Goal: Task Accomplishment & Management: Use online tool/utility

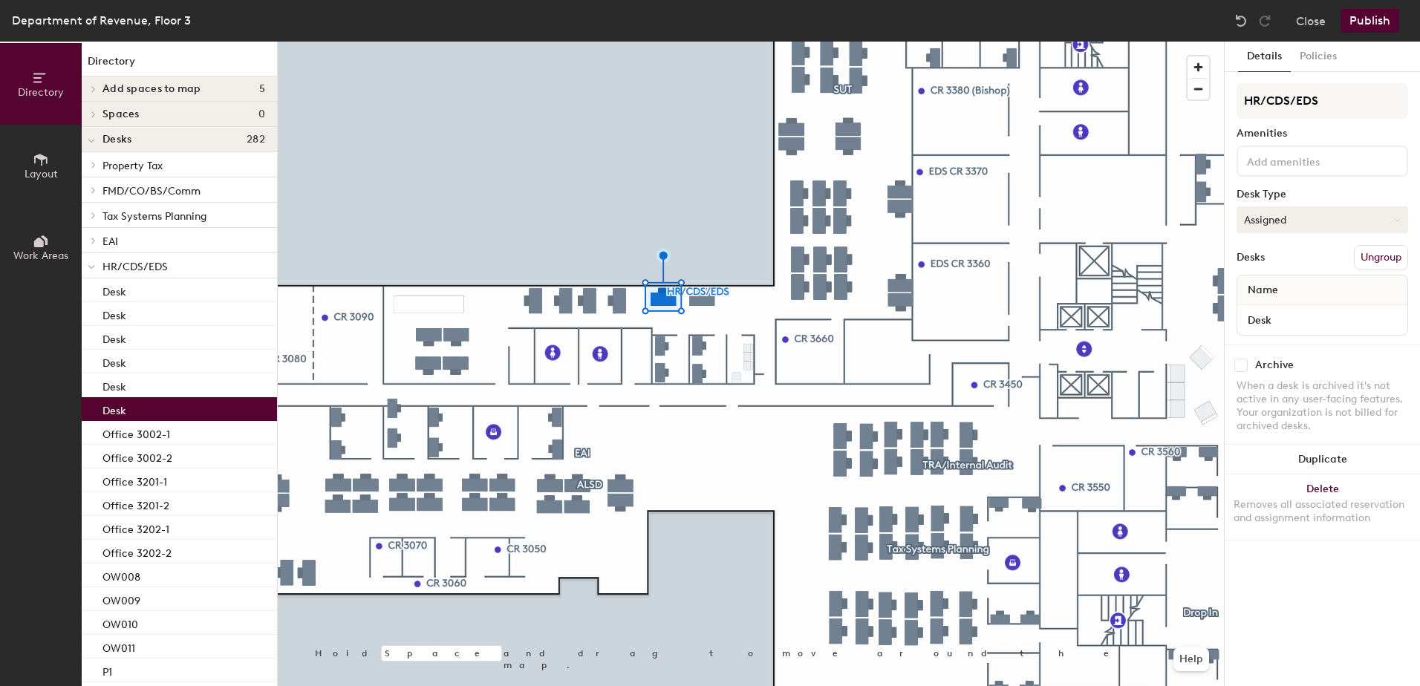
click at [1265, 224] on button "Assigned" at bounding box center [1322, 219] width 172 height 27
click at [1268, 221] on button "Assigned" at bounding box center [1322, 219] width 172 height 27
click at [1268, 311] on div "Hoteled" at bounding box center [1311, 310] width 149 height 22
click at [1311, 218] on button "Assigned" at bounding box center [1322, 219] width 172 height 27
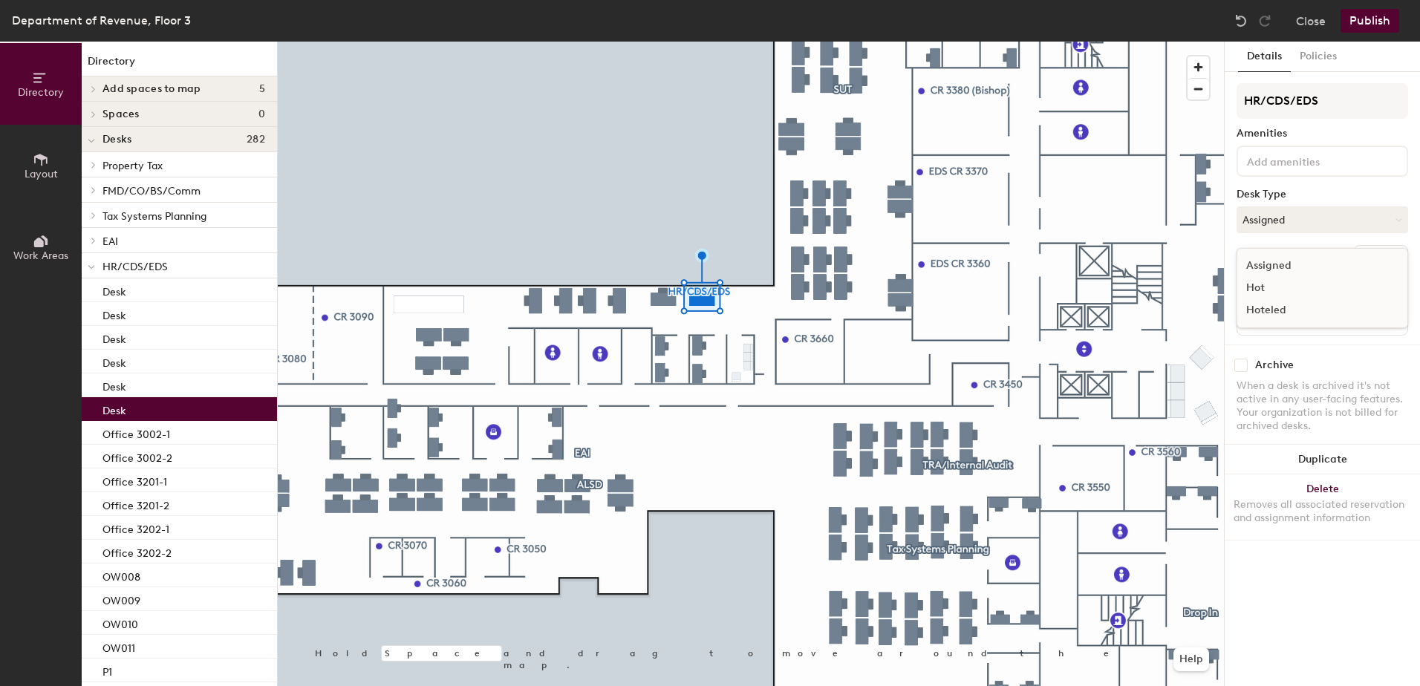
click at [1269, 305] on div "Hoteled" at bounding box center [1311, 310] width 149 height 22
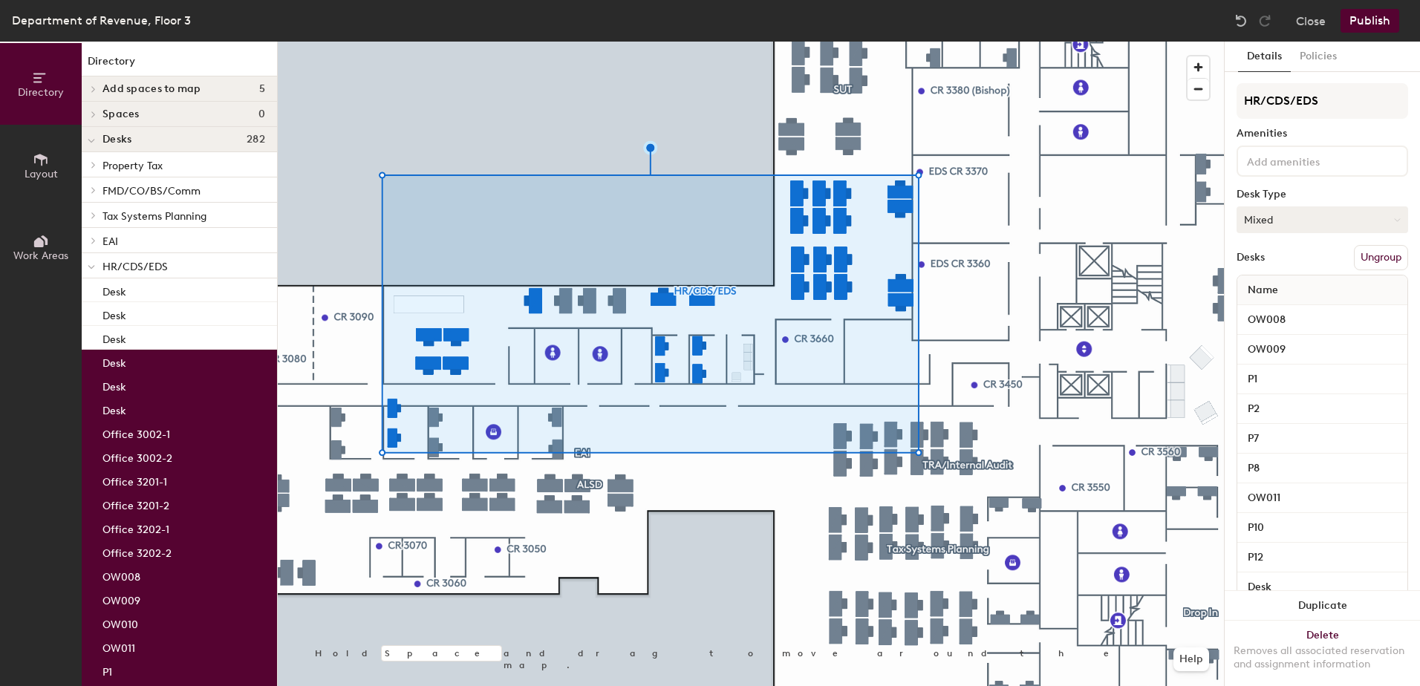
click at [1261, 212] on button "Mixed" at bounding box center [1322, 219] width 172 height 27
click at [1265, 312] on div "Hoteled" at bounding box center [1311, 310] width 149 height 22
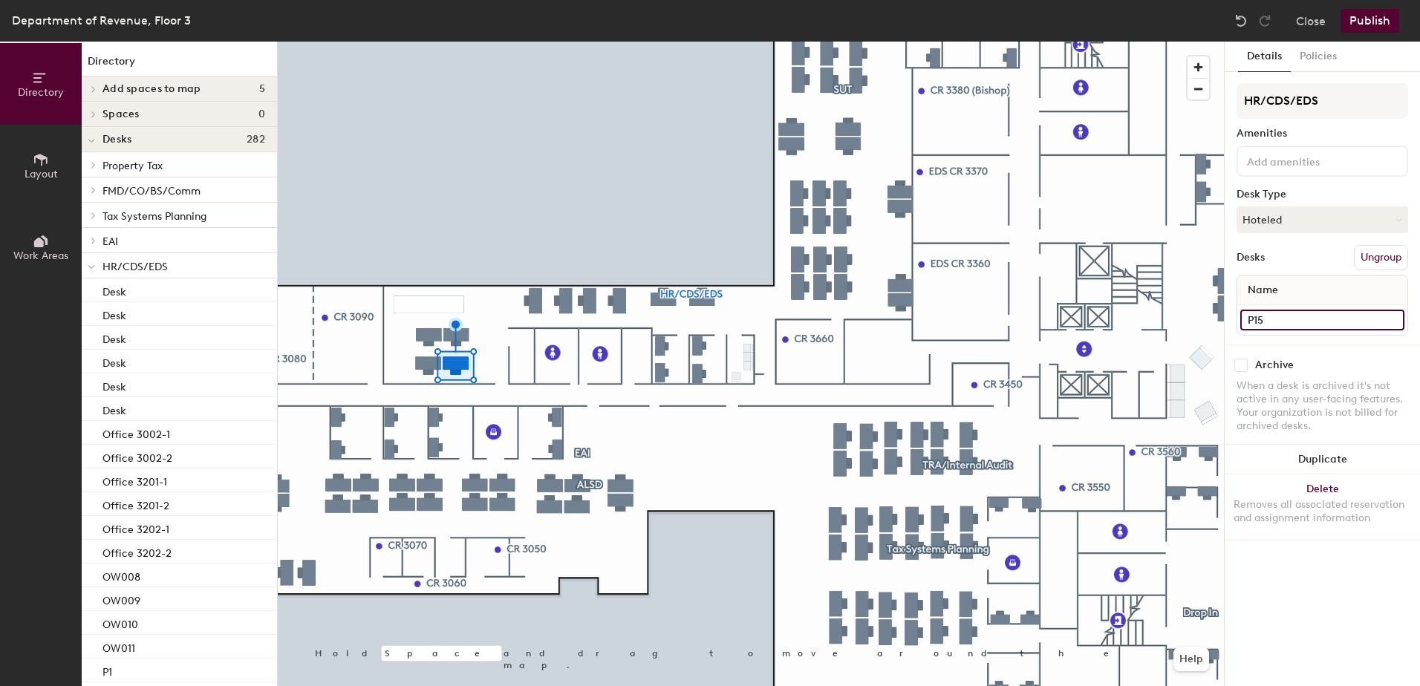
click at [1268, 319] on input "P15" at bounding box center [1322, 320] width 164 height 21
click at [1274, 316] on input "P15" at bounding box center [1322, 320] width 164 height 21
type input "P16"
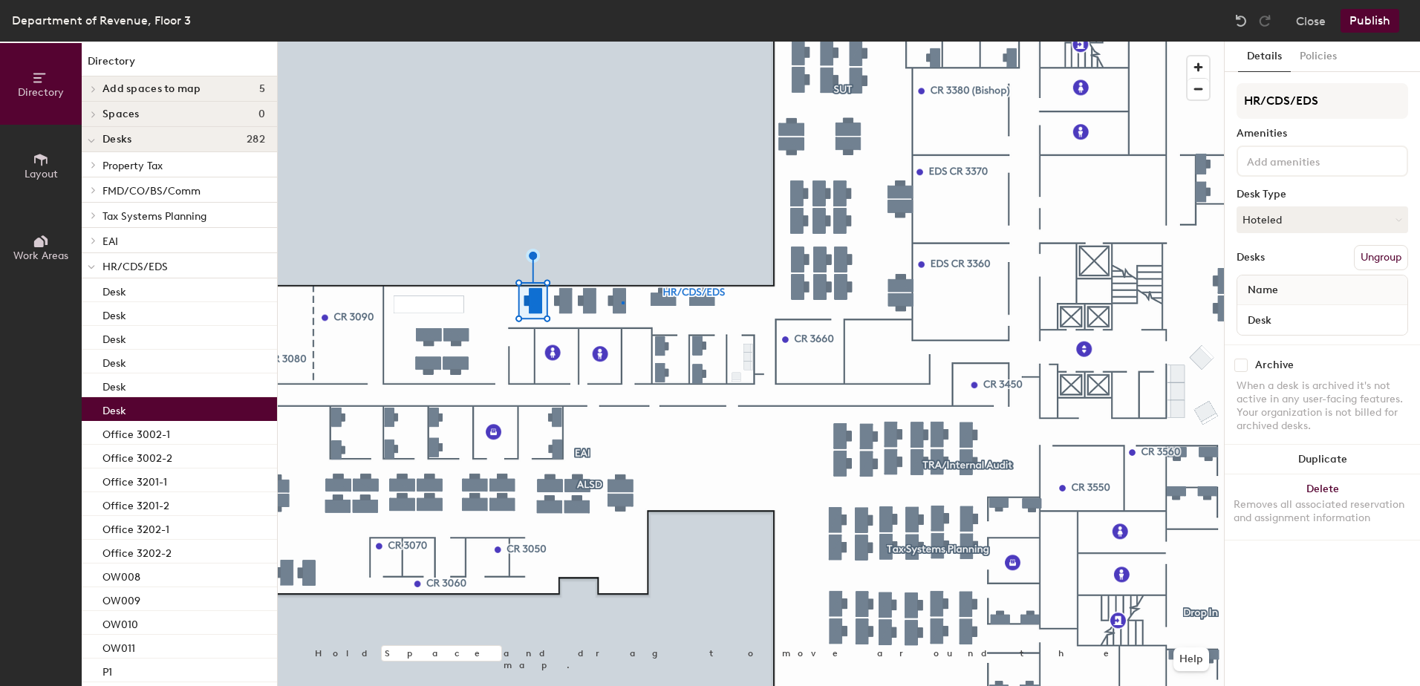
click at [622, 42] on div at bounding box center [751, 42] width 946 height 0
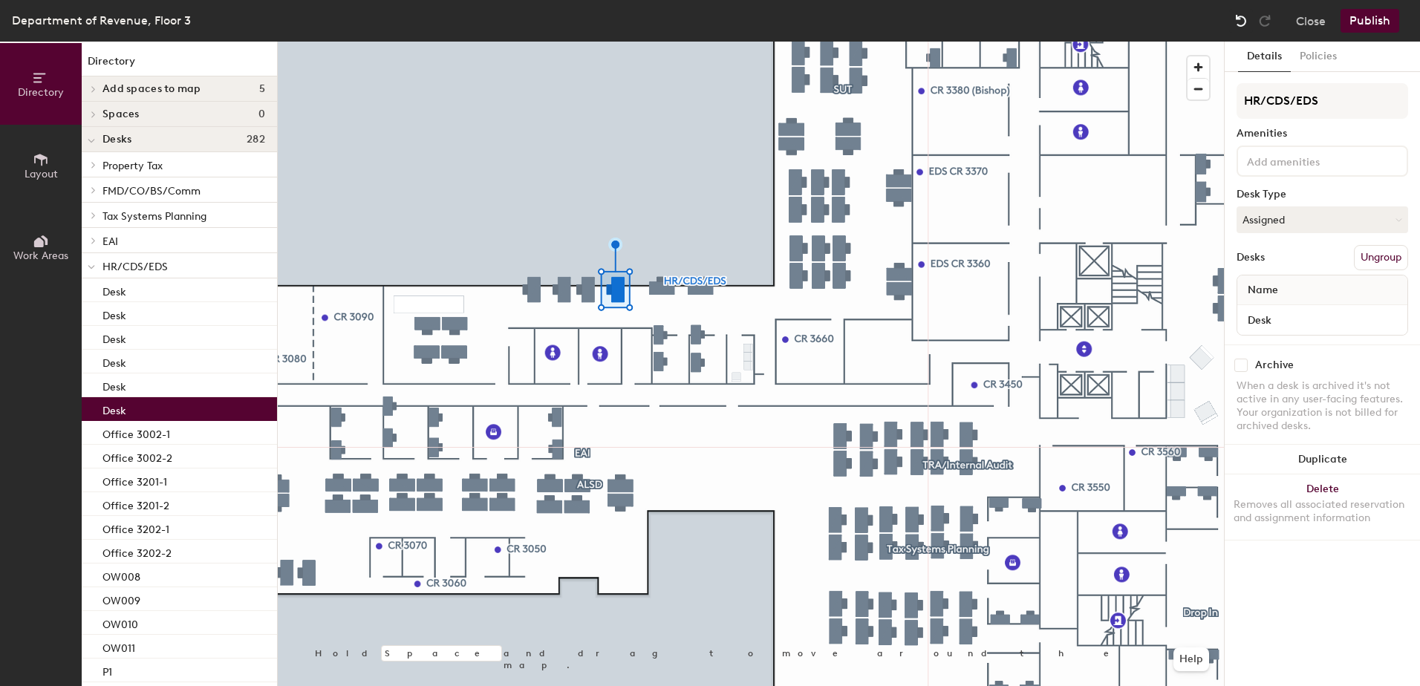
click at [1242, 10] on div at bounding box center [1241, 21] width 24 height 24
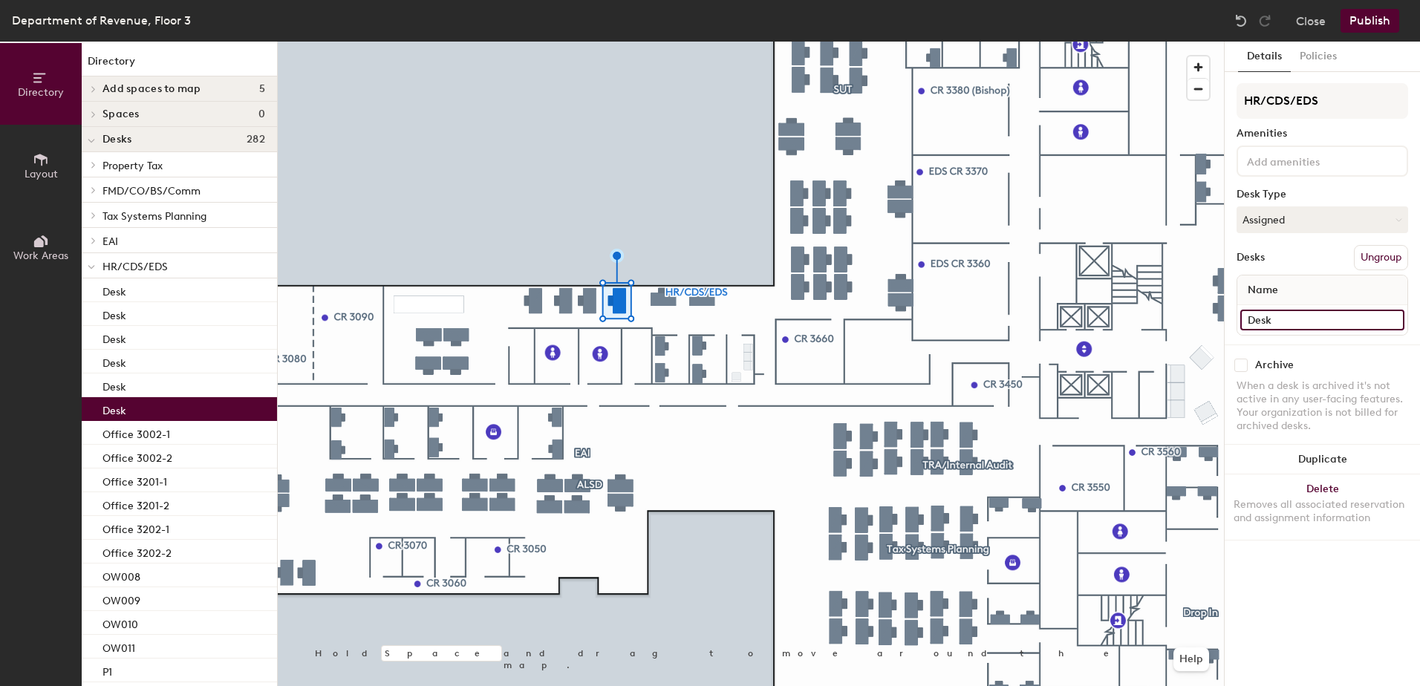
click at [1279, 319] on input "Desk" at bounding box center [1322, 320] width 164 height 21
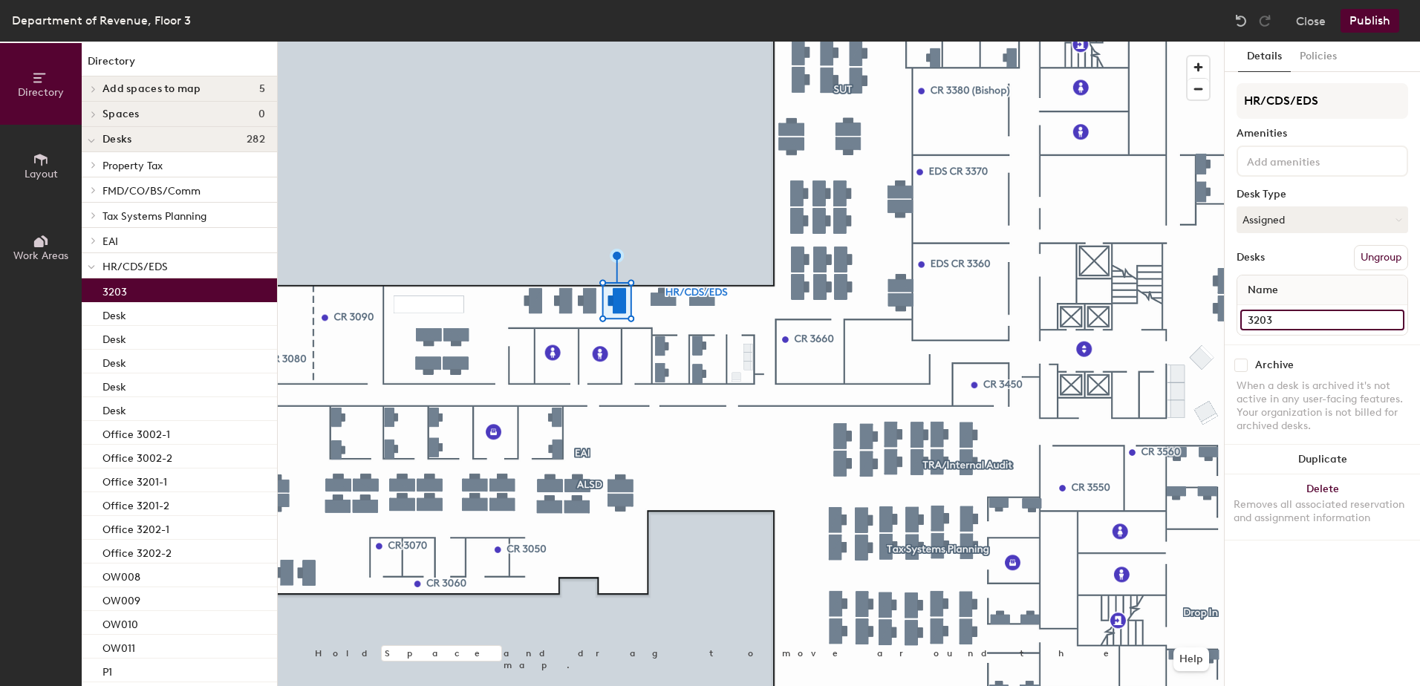
type input "3203"
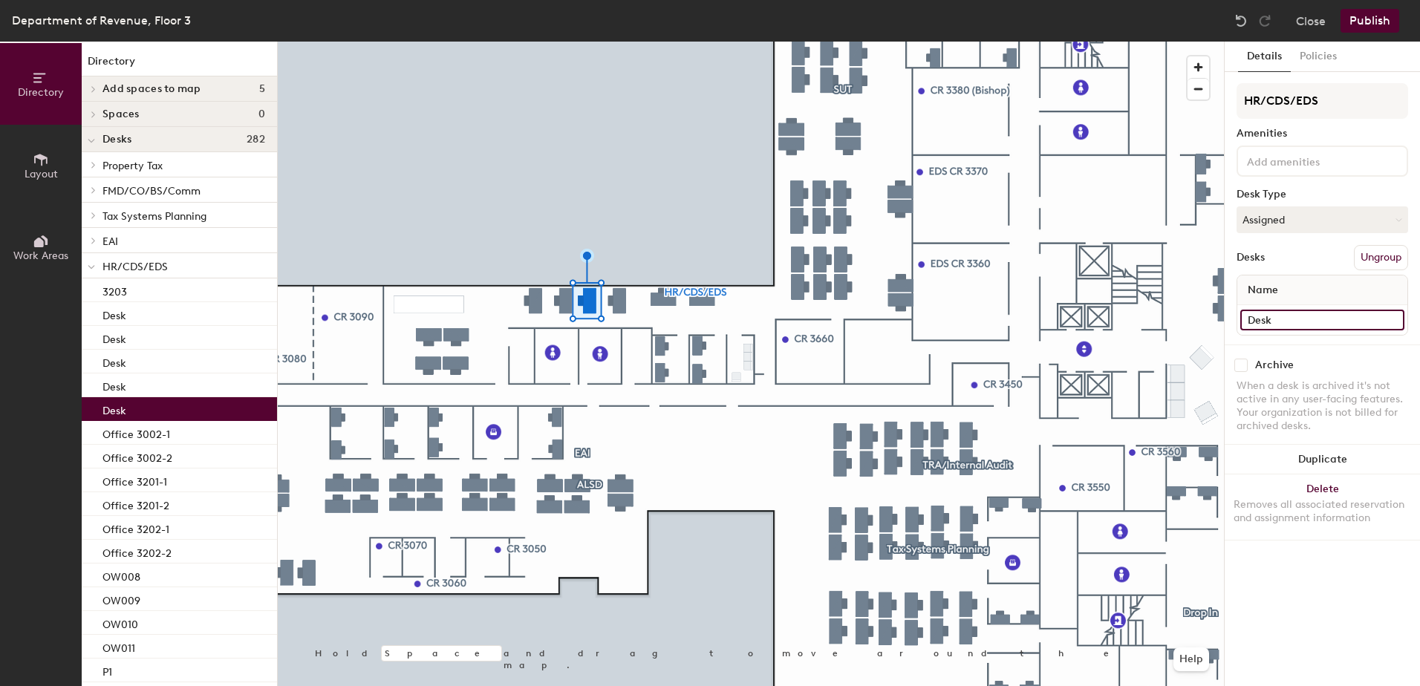
click at [1292, 313] on input "Desk" at bounding box center [1322, 320] width 164 height 21
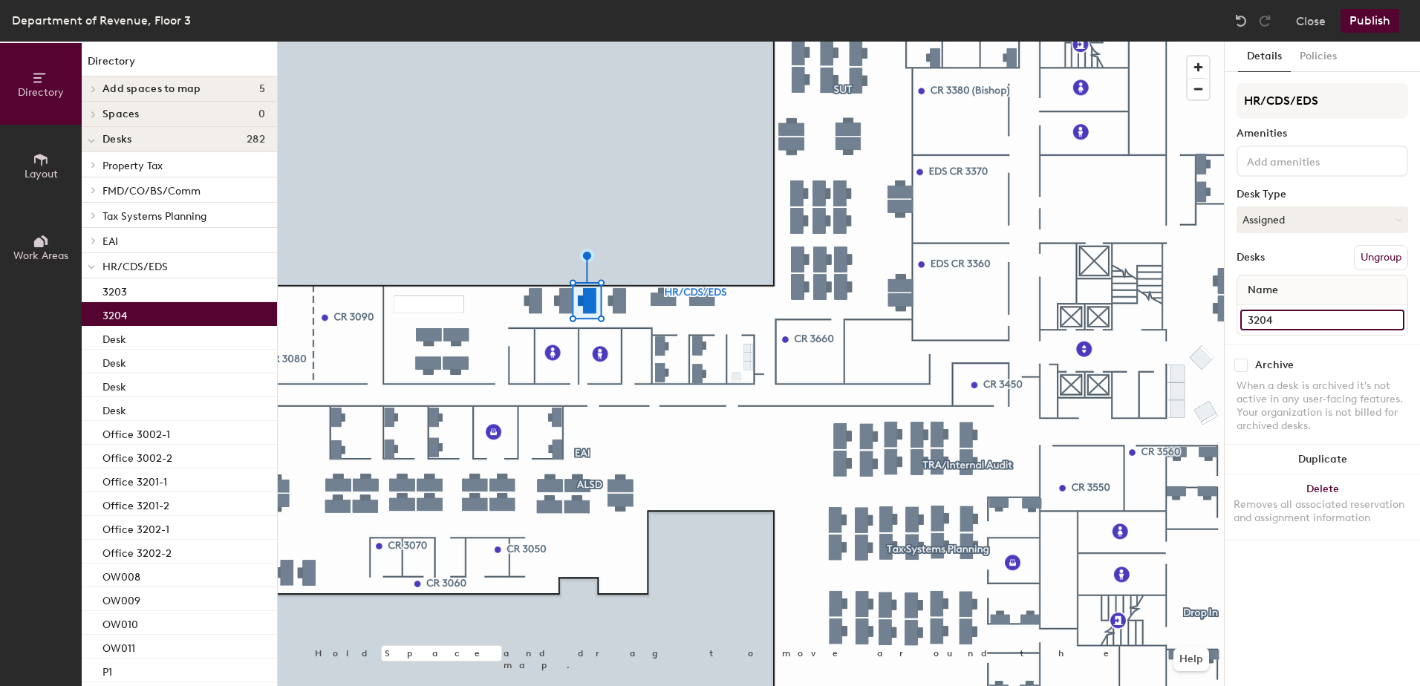
type input "3204"
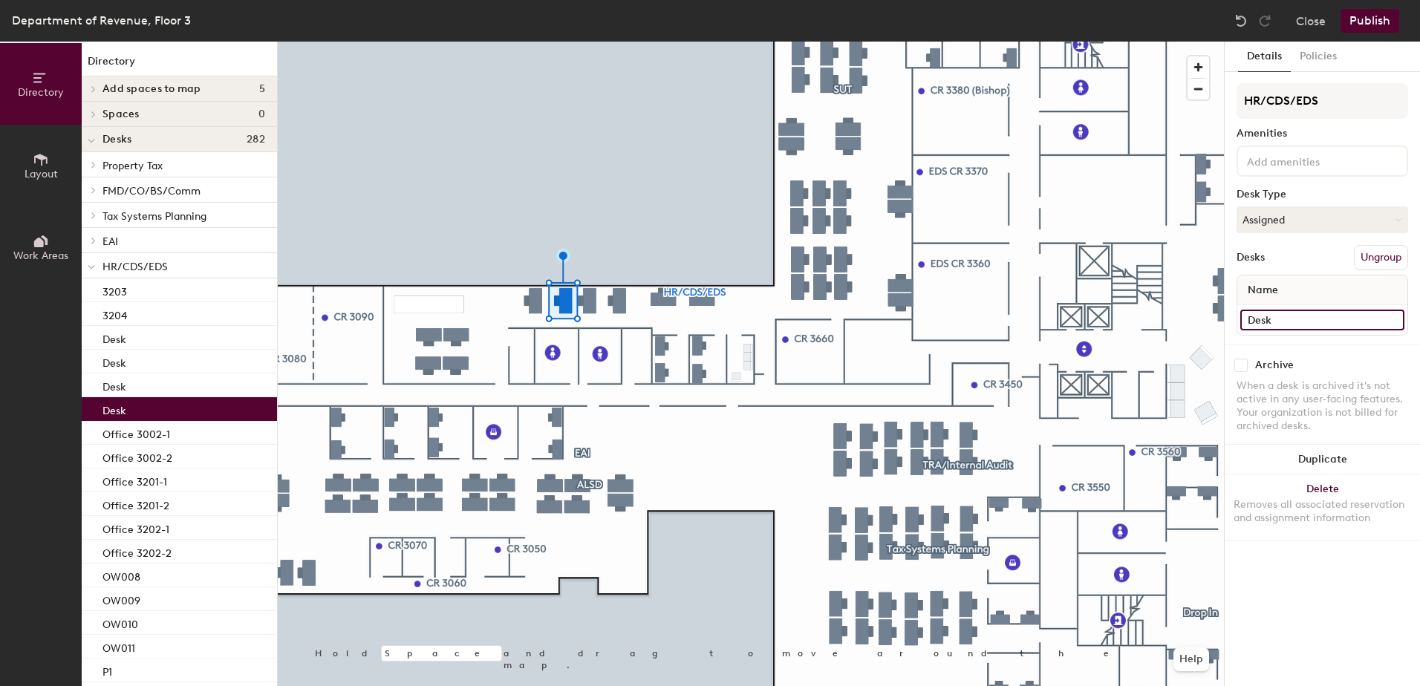
click at [1267, 325] on input "Desk" at bounding box center [1322, 320] width 164 height 21
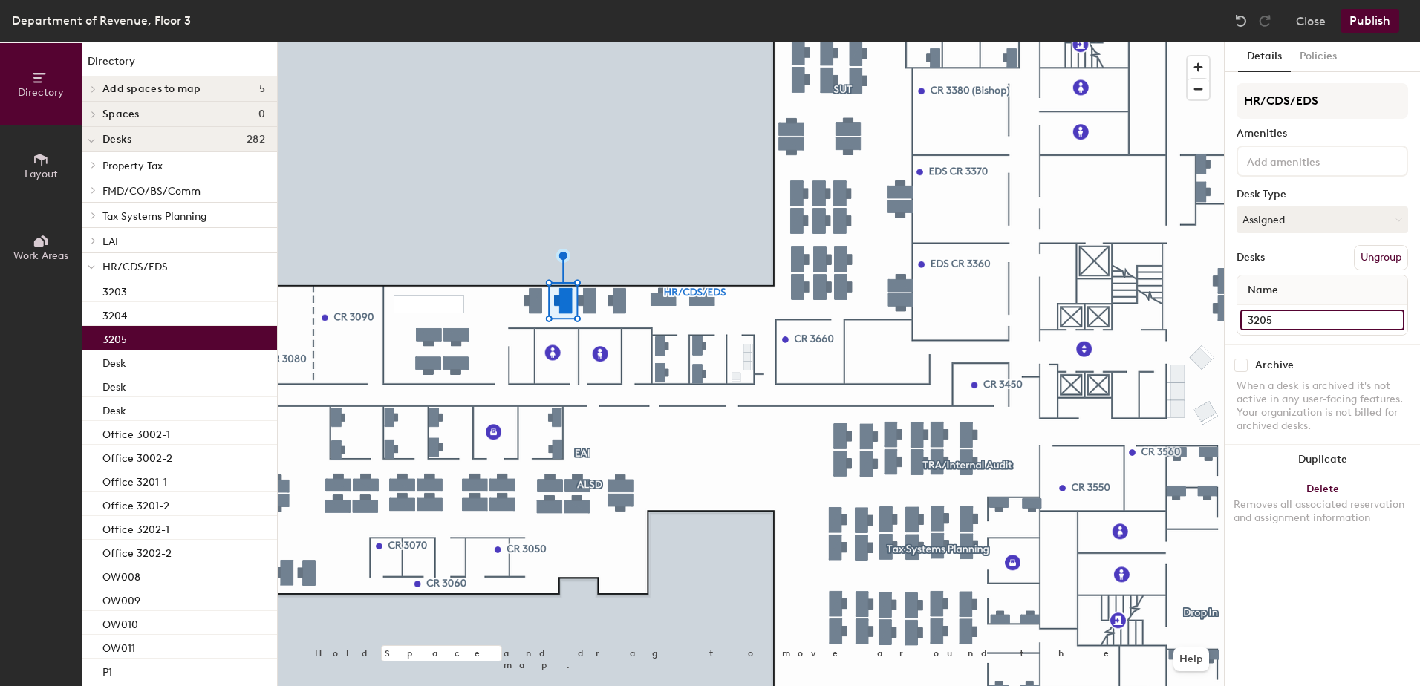
type input "3205"
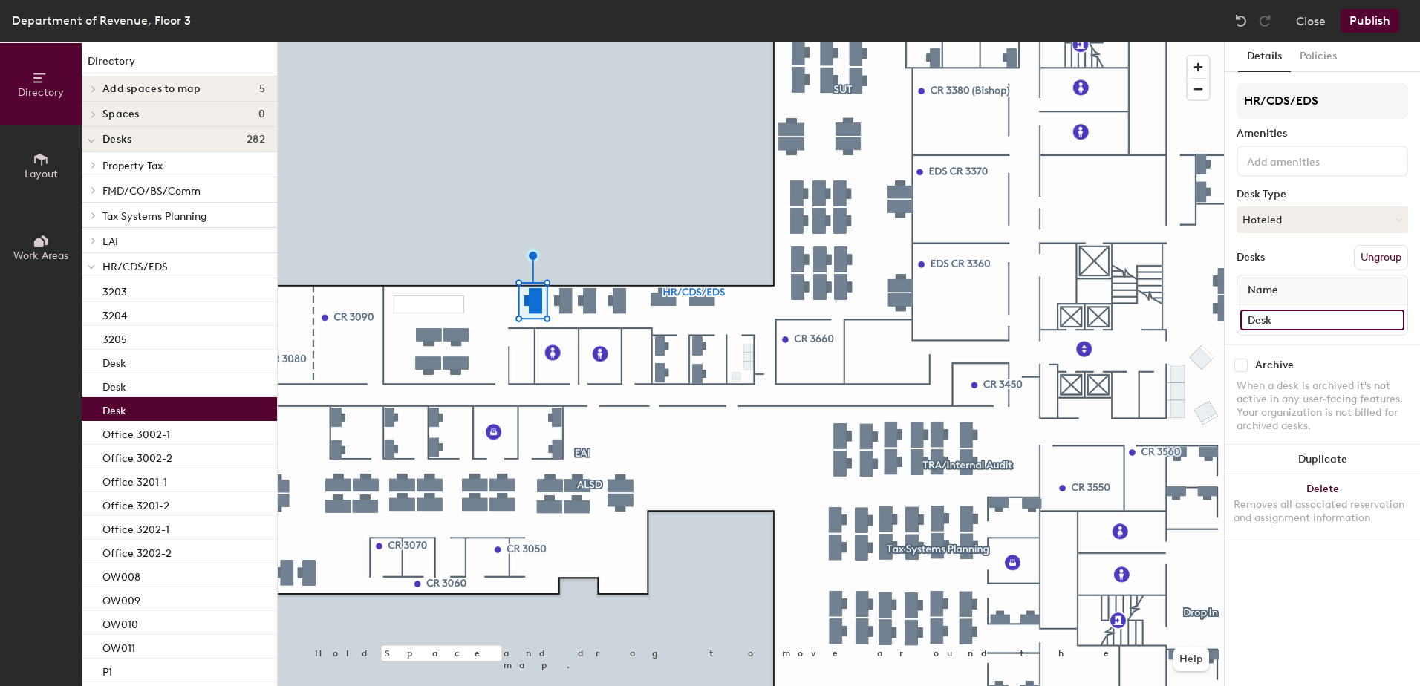
click at [1282, 323] on input "Desk" at bounding box center [1322, 320] width 164 height 21
click at [1306, 320] on input "Desk" at bounding box center [1322, 320] width 164 height 21
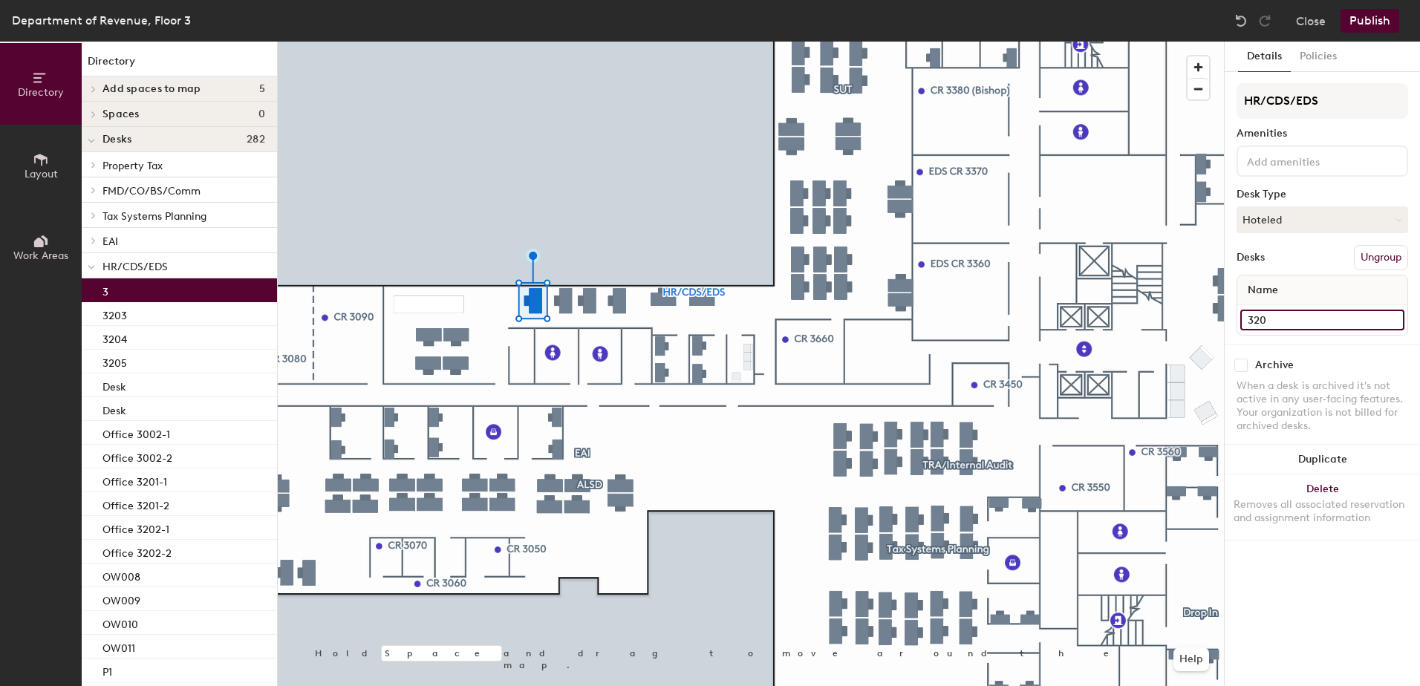
type input "3206"
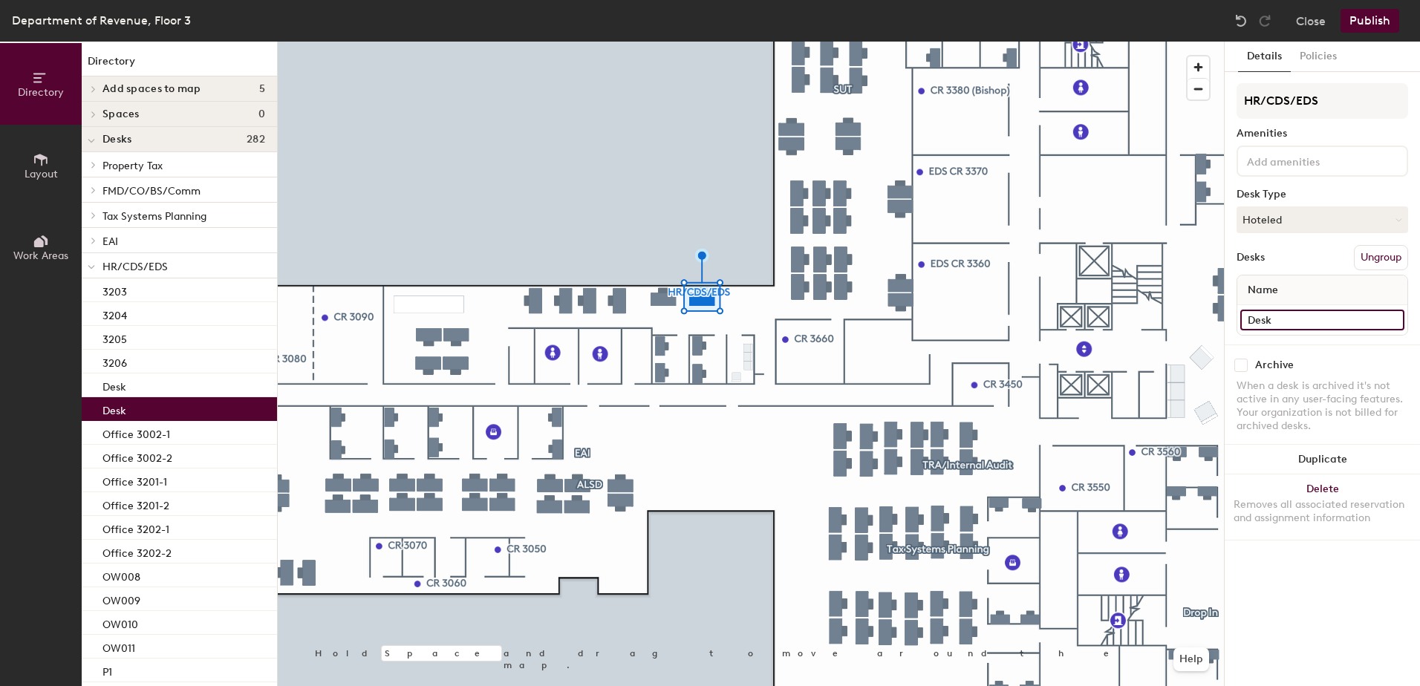
click at [1277, 318] on input "Desk" at bounding box center [1322, 320] width 164 height 21
type input "Reception 1"
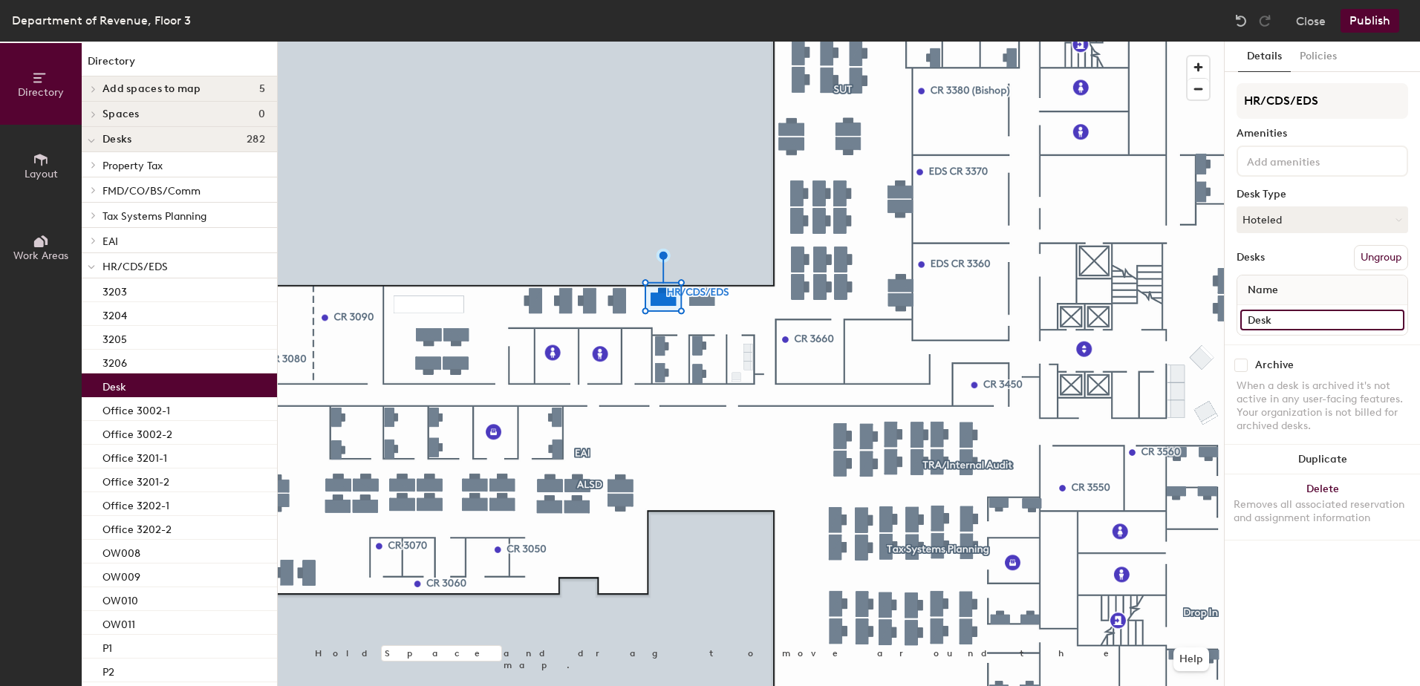
click at [1286, 319] on input "Desk" at bounding box center [1322, 320] width 164 height 21
type input "Reception 2"
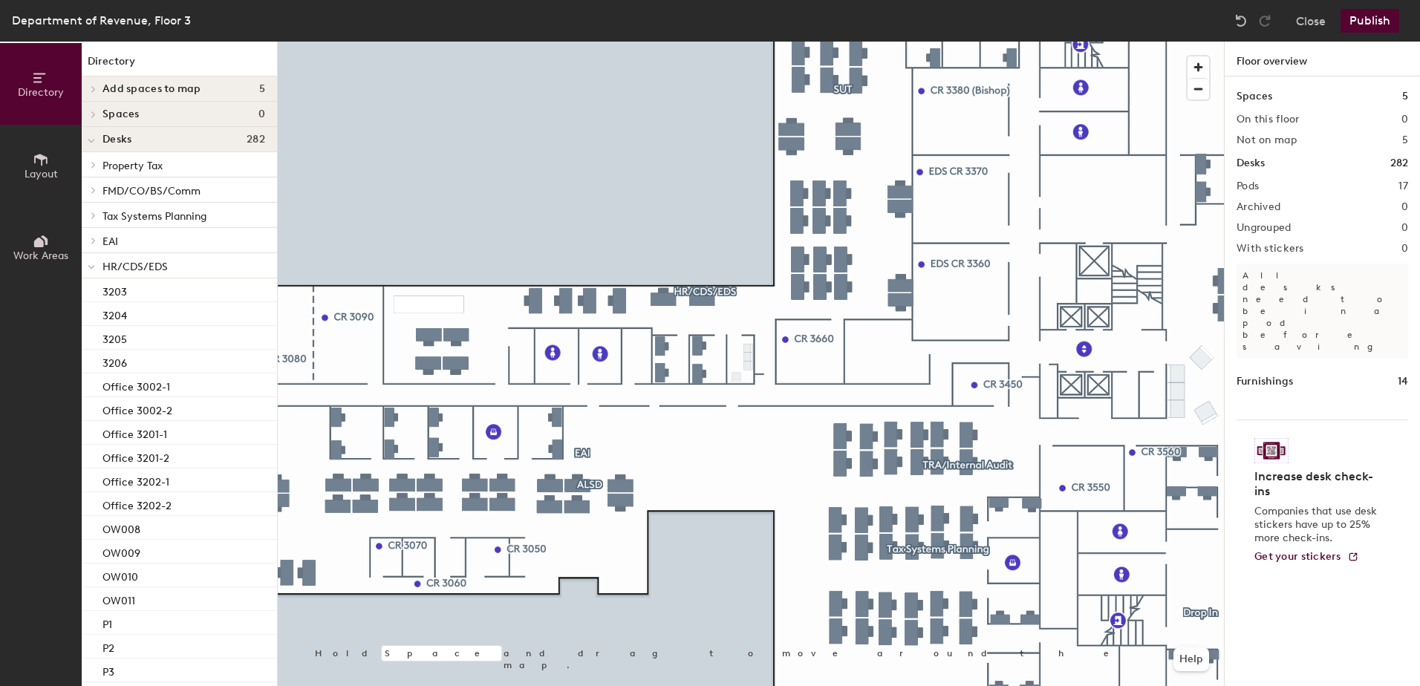
click at [1376, 22] on button "Publish" at bounding box center [1369, 21] width 59 height 24
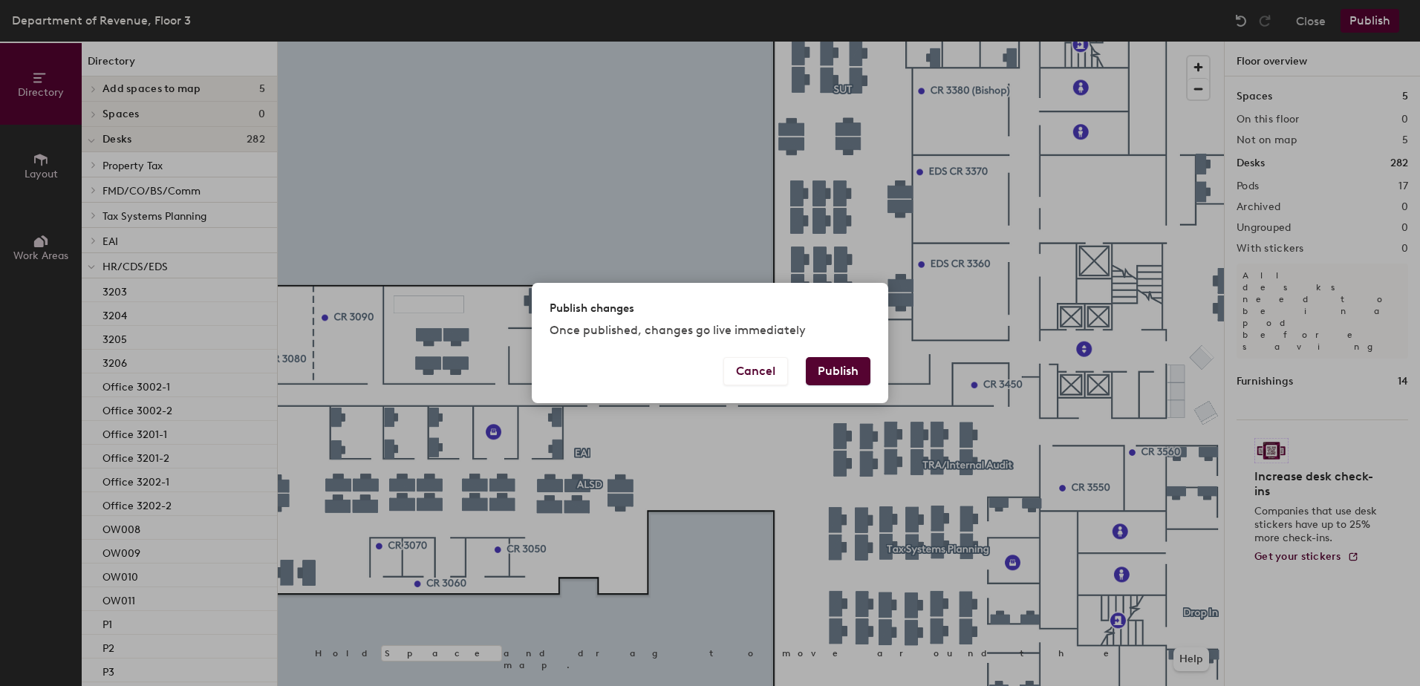
click at [847, 377] on button "Publish" at bounding box center [838, 371] width 65 height 28
